Goal: Task Accomplishment & Management: Complete application form

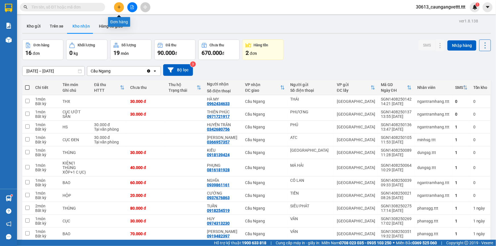
click at [119, 7] on icon "plus" at bounding box center [118, 7] width 3 height 0
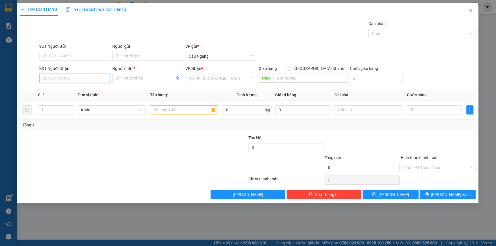
click at [67, 78] on input "SĐT Người Nhận" at bounding box center [74, 78] width 71 height 9
drag, startPoint x: 73, startPoint y: 91, endPoint x: 74, endPoint y: 100, distance: 9.4
click at [74, 90] on div "0368592727 - HẬN" at bounding box center [75, 90] width 64 height 6
type input "0368592727"
type input "HẬN"
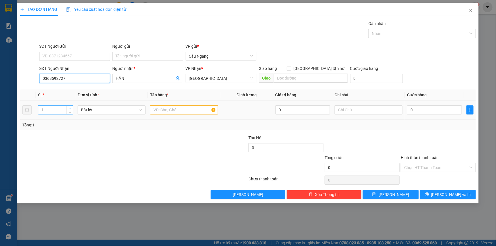
type input "0368592727"
click at [69, 108] on icon "up" at bounding box center [70, 109] width 2 height 2
click at [70, 108] on icon "up" at bounding box center [70, 109] width 2 height 2
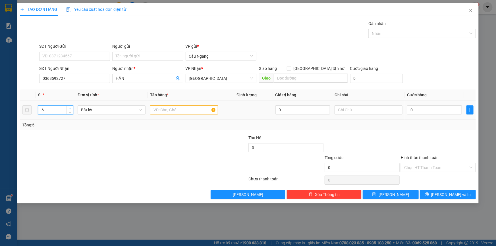
click at [70, 108] on icon "up" at bounding box center [70, 109] width 2 height 2
type input "8"
click at [70, 108] on icon "up" at bounding box center [70, 109] width 2 height 2
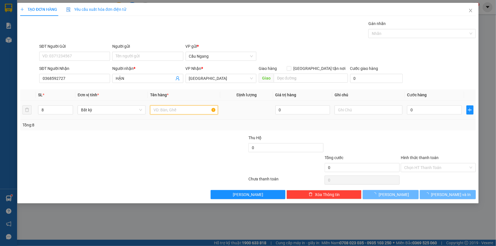
click at [174, 110] on input "text" at bounding box center [184, 109] width 68 height 9
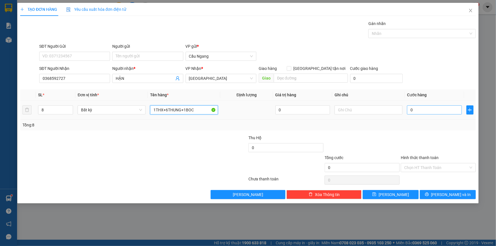
type input "1THX+6THUNG+1BOC"
click at [437, 112] on input "0" at bounding box center [434, 109] width 55 height 9
type input "4"
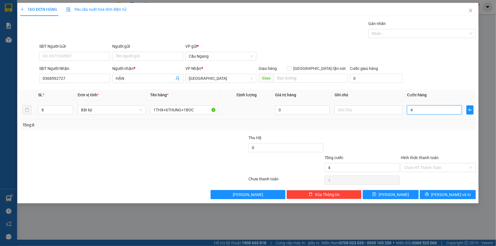
type input "40"
type input "400"
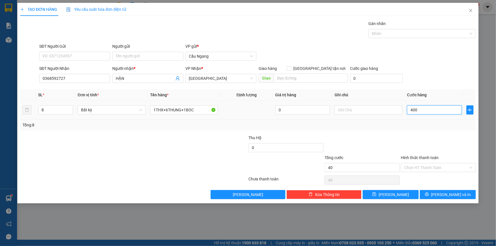
type input "400"
type input "4.000"
type input "40.000"
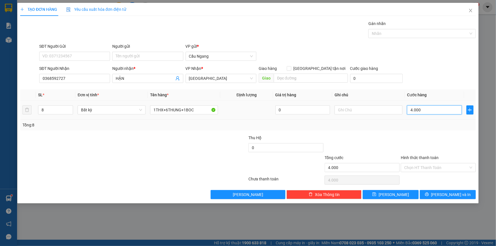
type input "40.000"
type input "400.000"
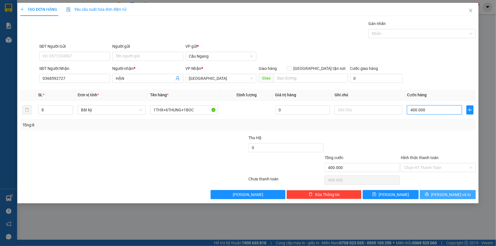
type input "400.000"
click at [447, 195] on span "[PERSON_NAME] và In" at bounding box center [451, 195] width 40 height 6
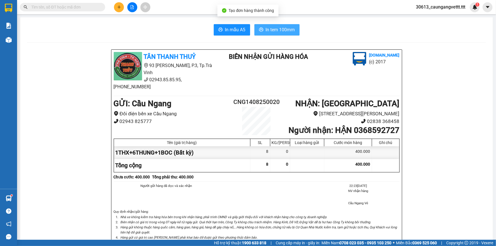
drag, startPoint x: 275, startPoint y: 30, endPoint x: 278, endPoint y: 27, distance: 4.7
click at [276, 30] on span "In tem 100mm" at bounding box center [280, 29] width 29 height 7
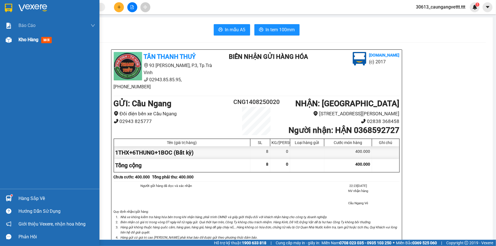
click at [25, 37] on span "Kho hàng" at bounding box center [28, 39] width 20 height 5
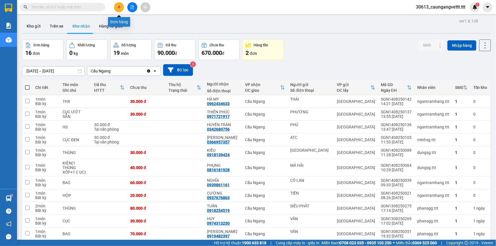
click at [121, 8] on icon "plus" at bounding box center [119, 7] width 4 height 4
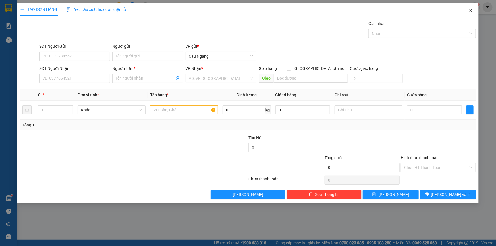
click at [470, 10] on icon "close" at bounding box center [470, 10] width 3 height 3
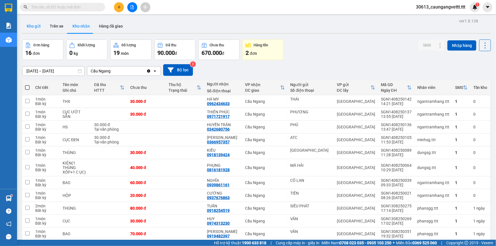
click at [36, 28] on button "Kho gửi" at bounding box center [33, 26] width 23 height 14
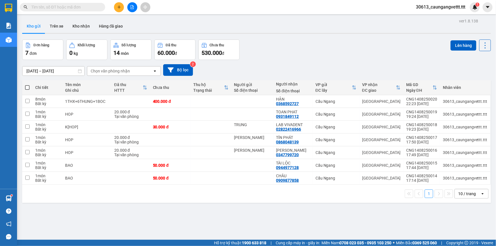
click at [480, 193] on icon "open" at bounding box center [482, 194] width 5 height 5
click at [465, 181] on span "100 / trang" at bounding box center [465, 182] width 20 height 6
click at [28, 86] on span at bounding box center [27, 87] width 5 height 5
click at [27, 85] on input "checkbox" at bounding box center [27, 85] width 0 height 0
checkbox input "true"
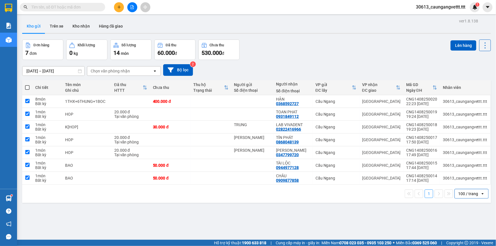
checkbox input "true"
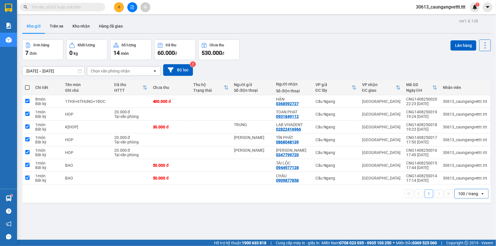
checkbox input "true"
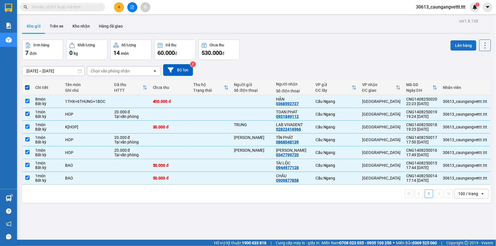
click at [467, 44] on button "Lên hàng" at bounding box center [464, 45] width 26 height 10
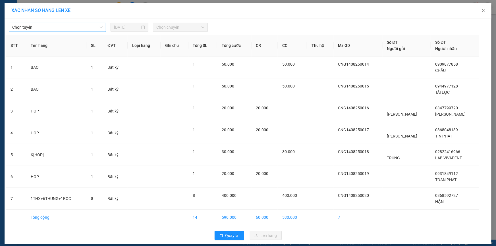
click at [58, 28] on span "Chọn tuyến" at bounding box center [57, 27] width 90 height 9
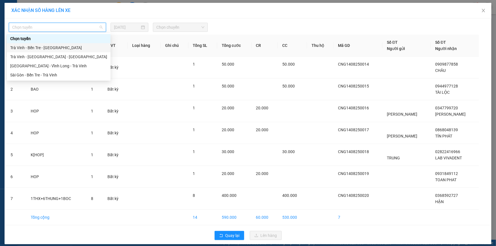
click at [52, 49] on div "Trà Vinh - Bến Tre - [GEOGRAPHIC_DATA]" at bounding box center [58, 48] width 97 height 6
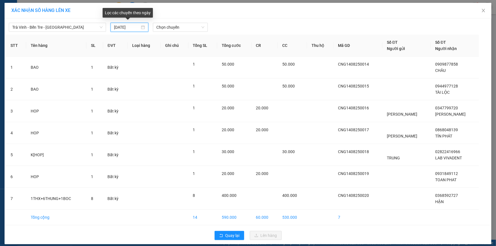
click at [115, 28] on input "[DATE]" at bounding box center [127, 27] width 26 height 6
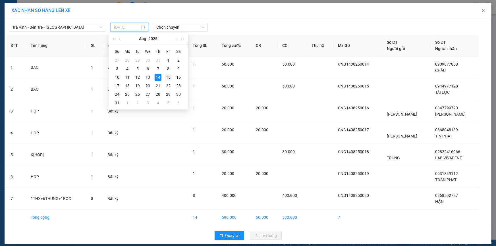
click at [169, 78] on div "15" at bounding box center [168, 77] width 7 height 7
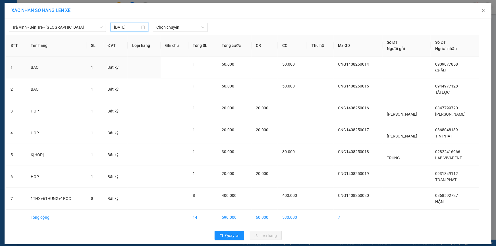
type input "[DATE]"
click at [176, 27] on span "Chọn chuyến" at bounding box center [180, 27] width 48 height 9
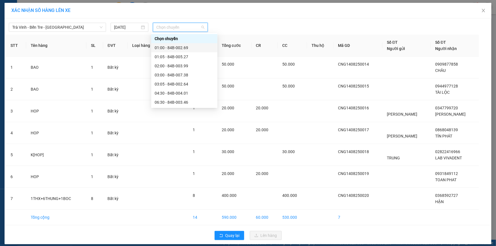
click at [182, 47] on div "01:00 - 84B-002.69" at bounding box center [184, 48] width 59 height 6
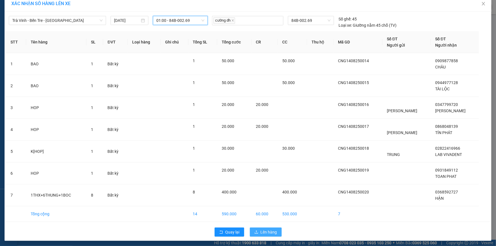
scroll to position [8, 0]
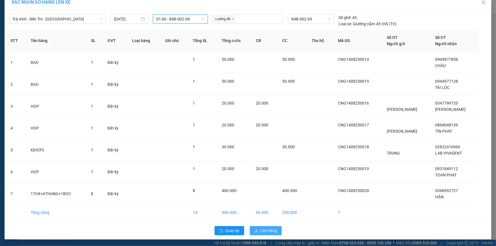
click at [268, 228] on span "Lên hàng" at bounding box center [269, 231] width 16 height 6
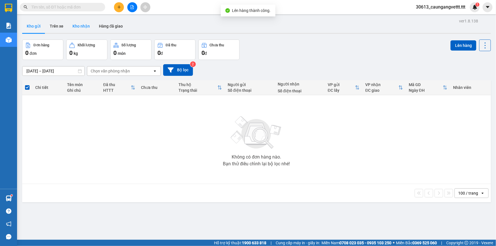
click at [79, 26] on button "Kho nhận" at bounding box center [81, 26] width 26 height 14
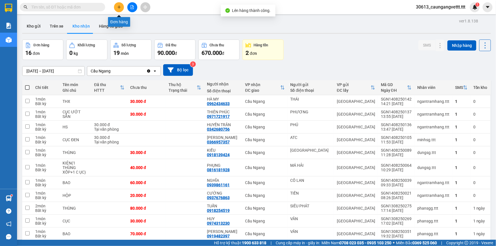
click at [117, 8] on icon "plus" at bounding box center [119, 7] width 4 height 4
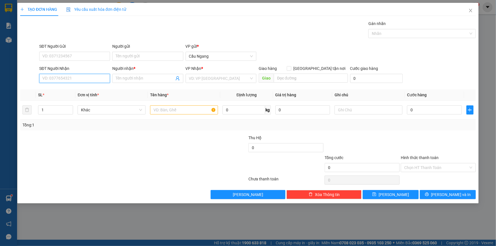
click at [77, 82] on input "SĐT Người Nhận" at bounding box center [74, 78] width 71 height 9
click at [67, 88] on div "0363561370 - HIÊN" at bounding box center [75, 90] width 64 height 6
type input "0363561370"
type input "HIÊN"
type input "0363561370"
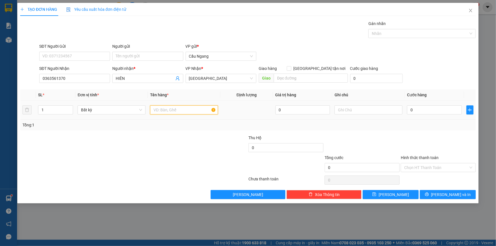
click at [175, 109] on input "text" at bounding box center [184, 109] width 68 height 9
type input "GIO"
click at [439, 110] on input "0" at bounding box center [434, 109] width 55 height 9
type input "4"
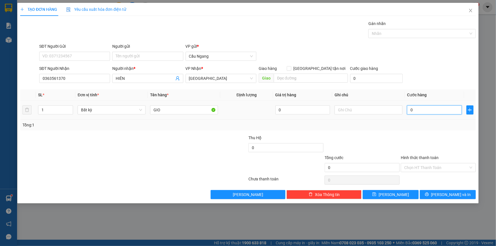
type input "4"
type input "40"
type input "400"
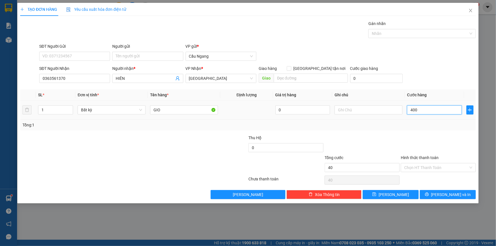
type input "400"
type input "4.000"
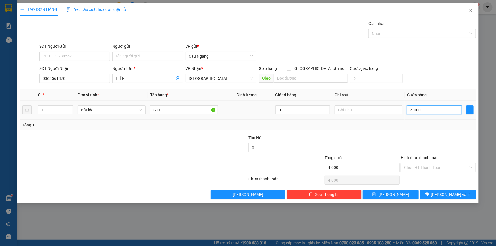
type input "40.000"
click at [427, 167] on input "Hình thức thanh toán" at bounding box center [436, 167] width 64 height 9
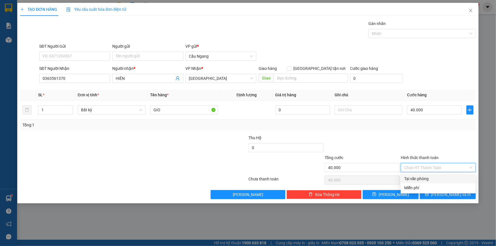
click at [417, 178] on div "Tại văn phòng" at bounding box center [438, 179] width 68 height 6
type input "0"
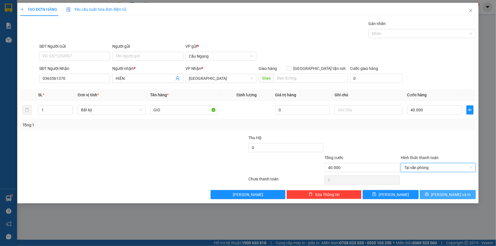
click at [441, 192] on button "[PERSON_NAME] và In" at bounding box center [448, 194] width 56 height 9
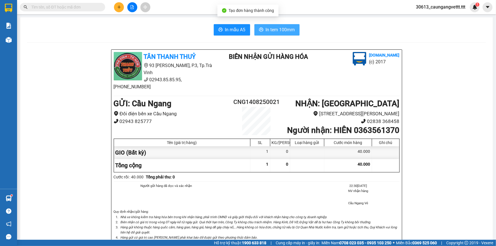
click at [274, 27] on span "In tem 100mm" at bounding box center [280, 29] width 29 height 7
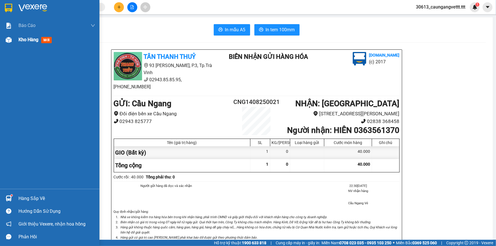
click at [24, 39] on span "Kho hàng" at bounding box center [28, 39] width 20 height 5
